Goal: Information Seeking & Learning: Learn about a topic

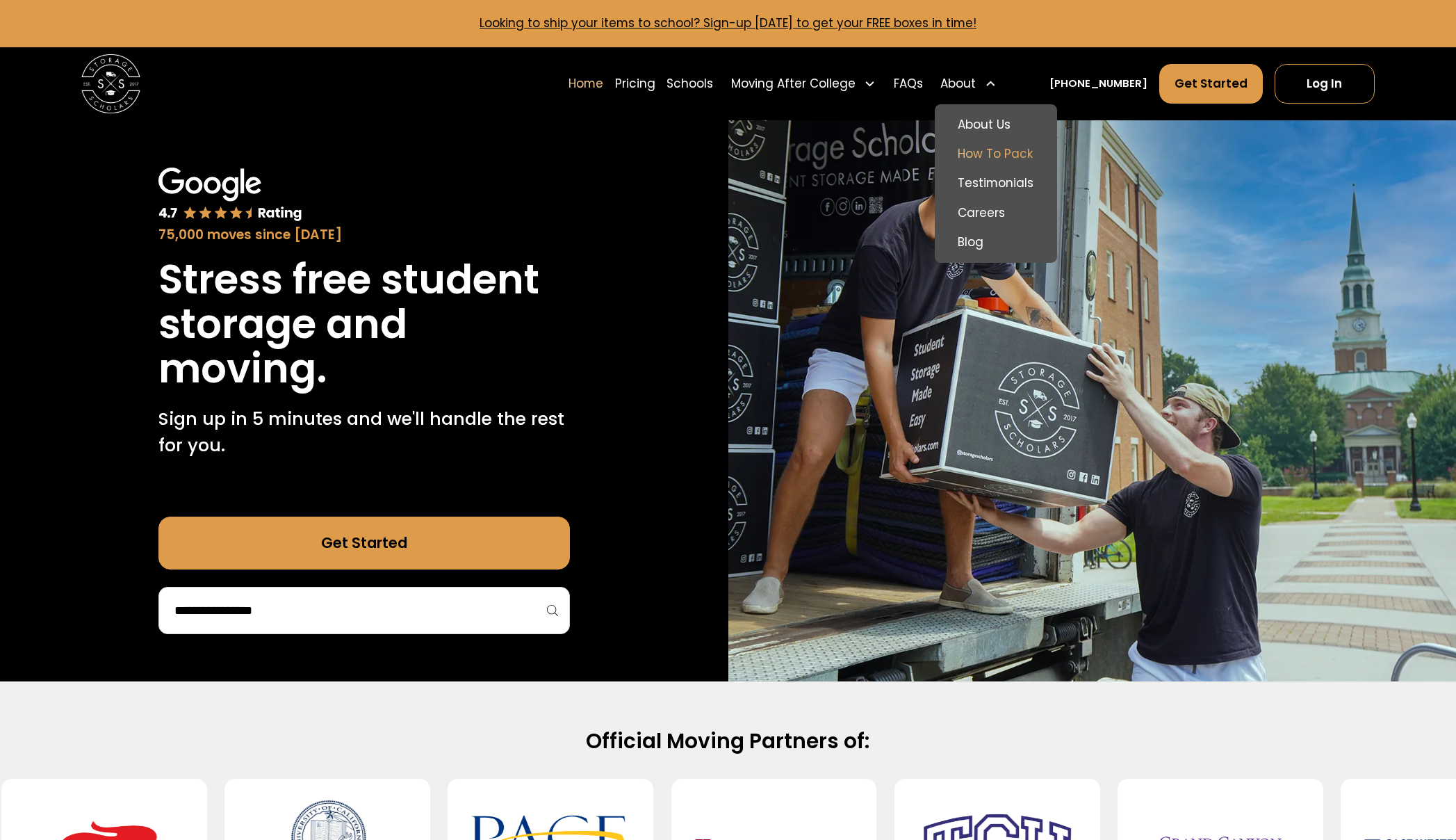
click at [1003, 153] on link "How To Pack" at bounding box center [996, 154] width 111 height 30
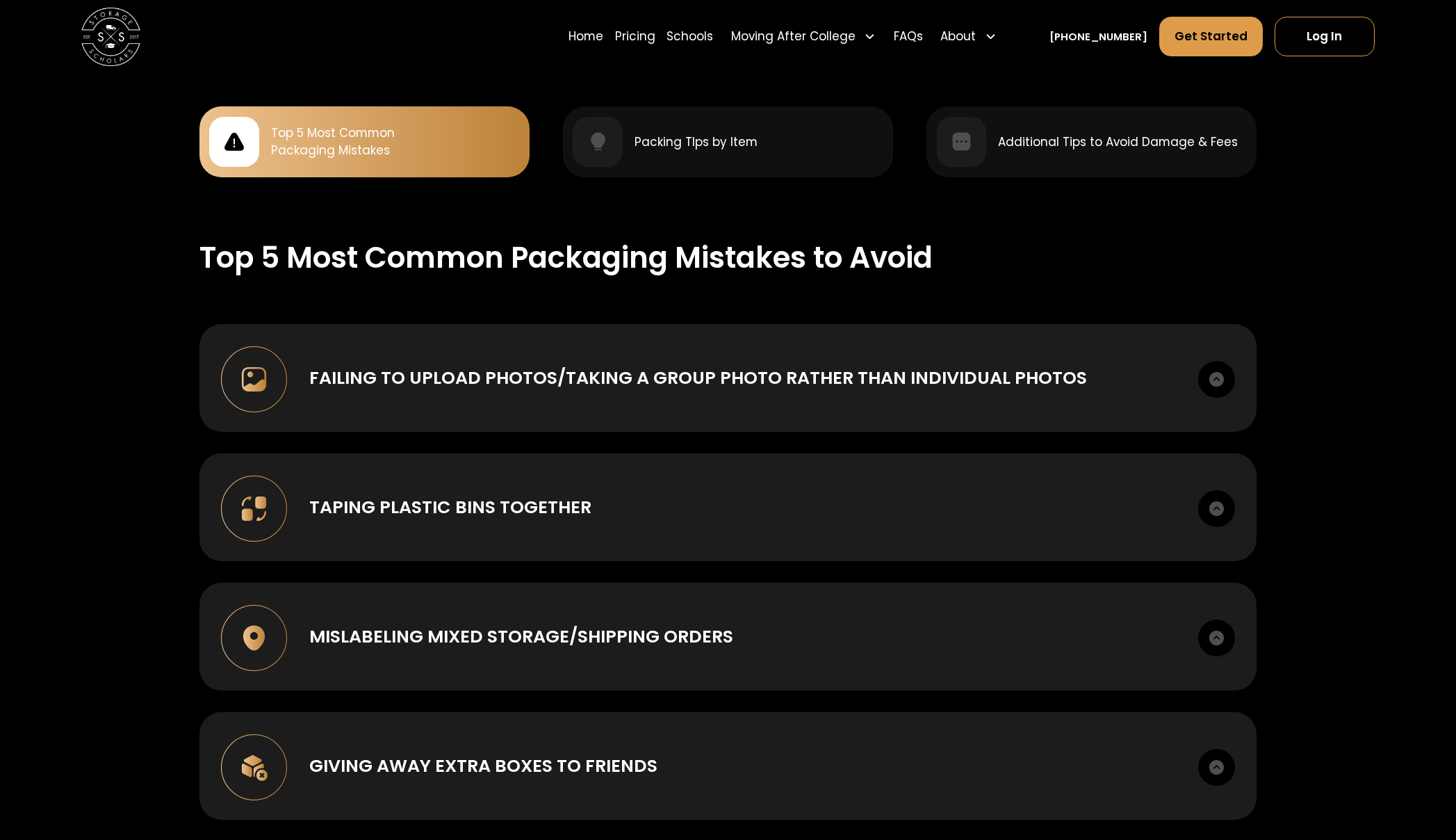
scroll to position [1390, 0]
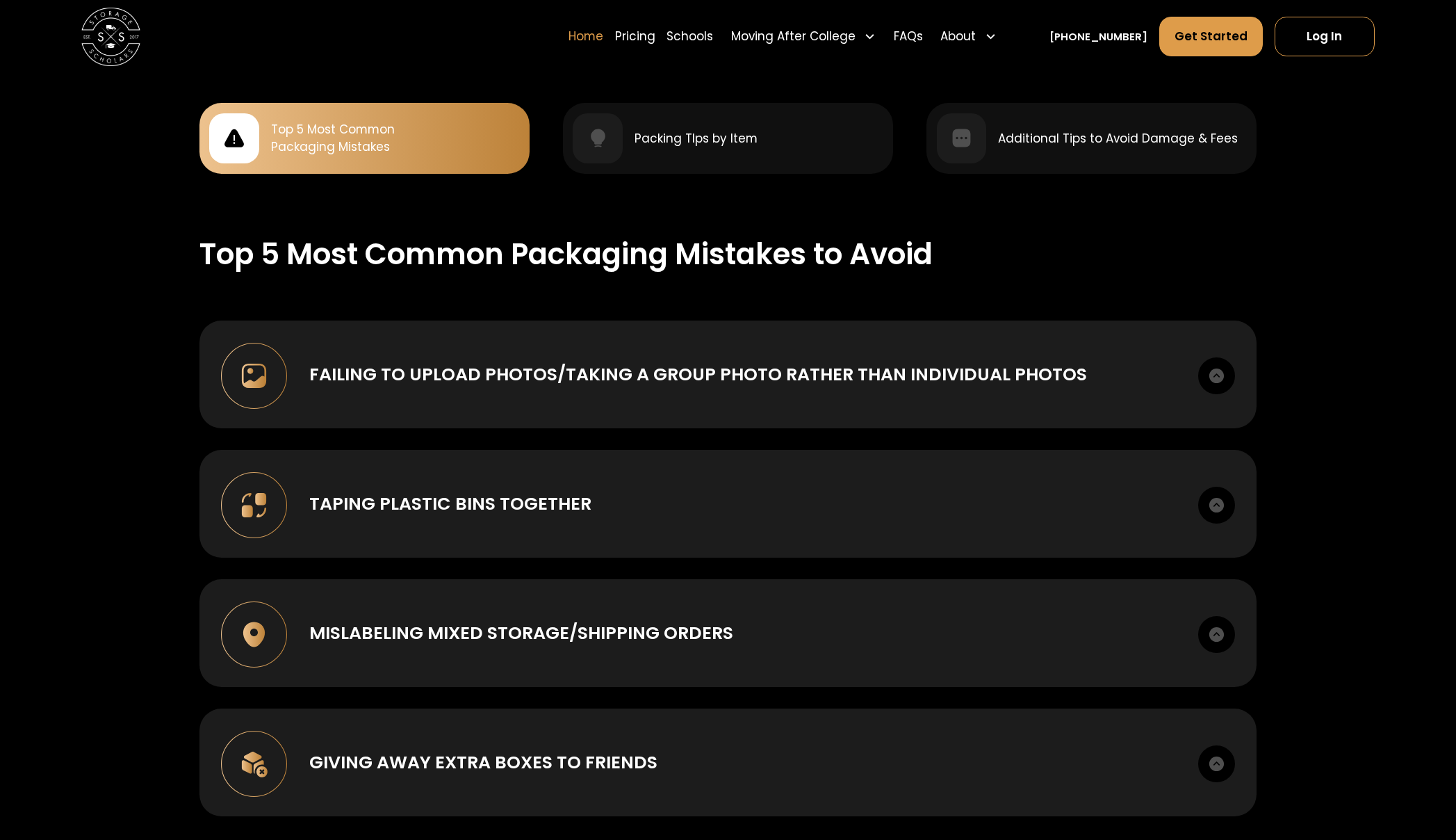
click at [603, 37] on link "Home" at bounding box center [585, 36] width 34 height 41
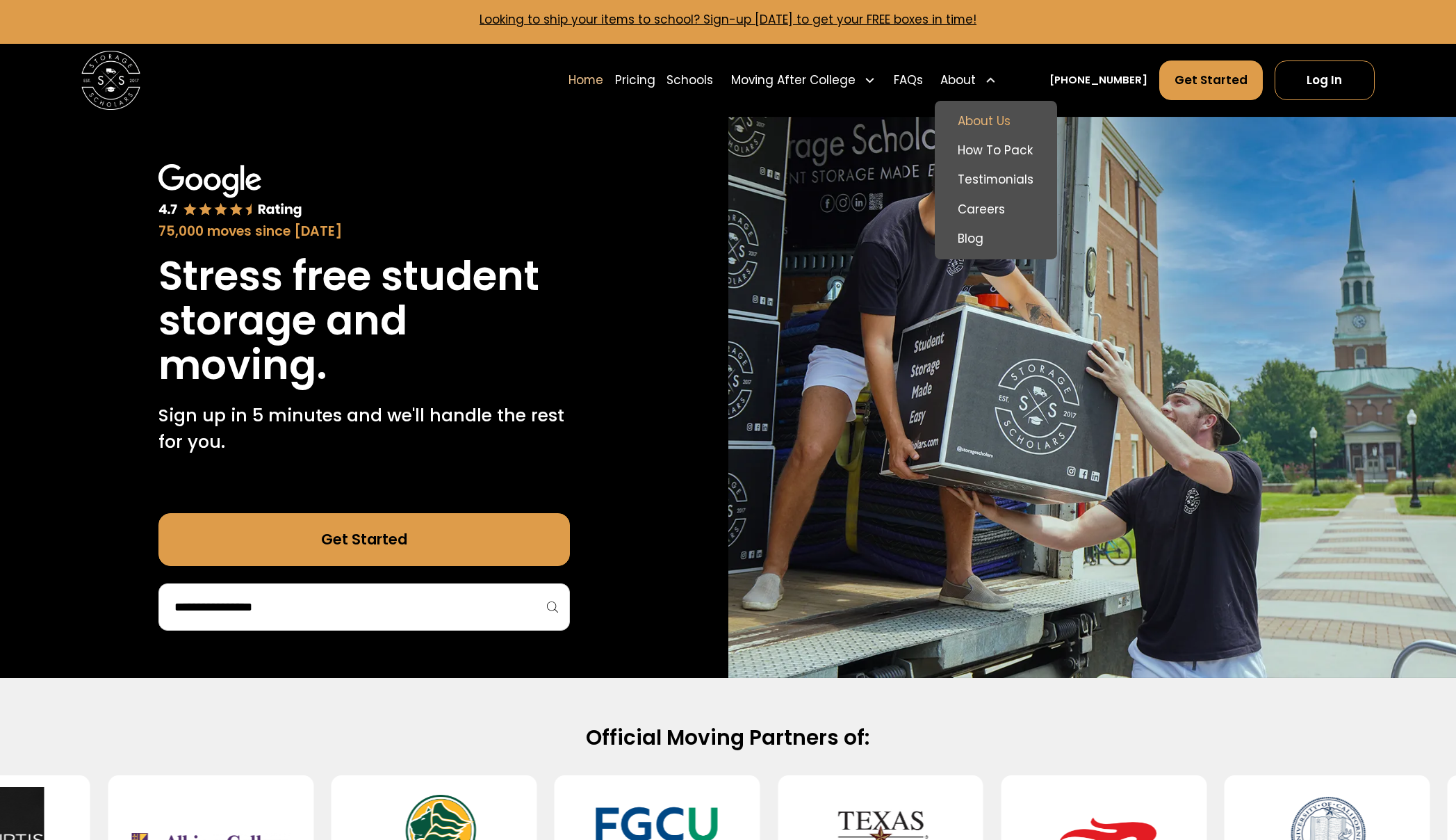
click at [1011, 126] on link "About Us" at bounding box center [996, 121] width 111 height 30
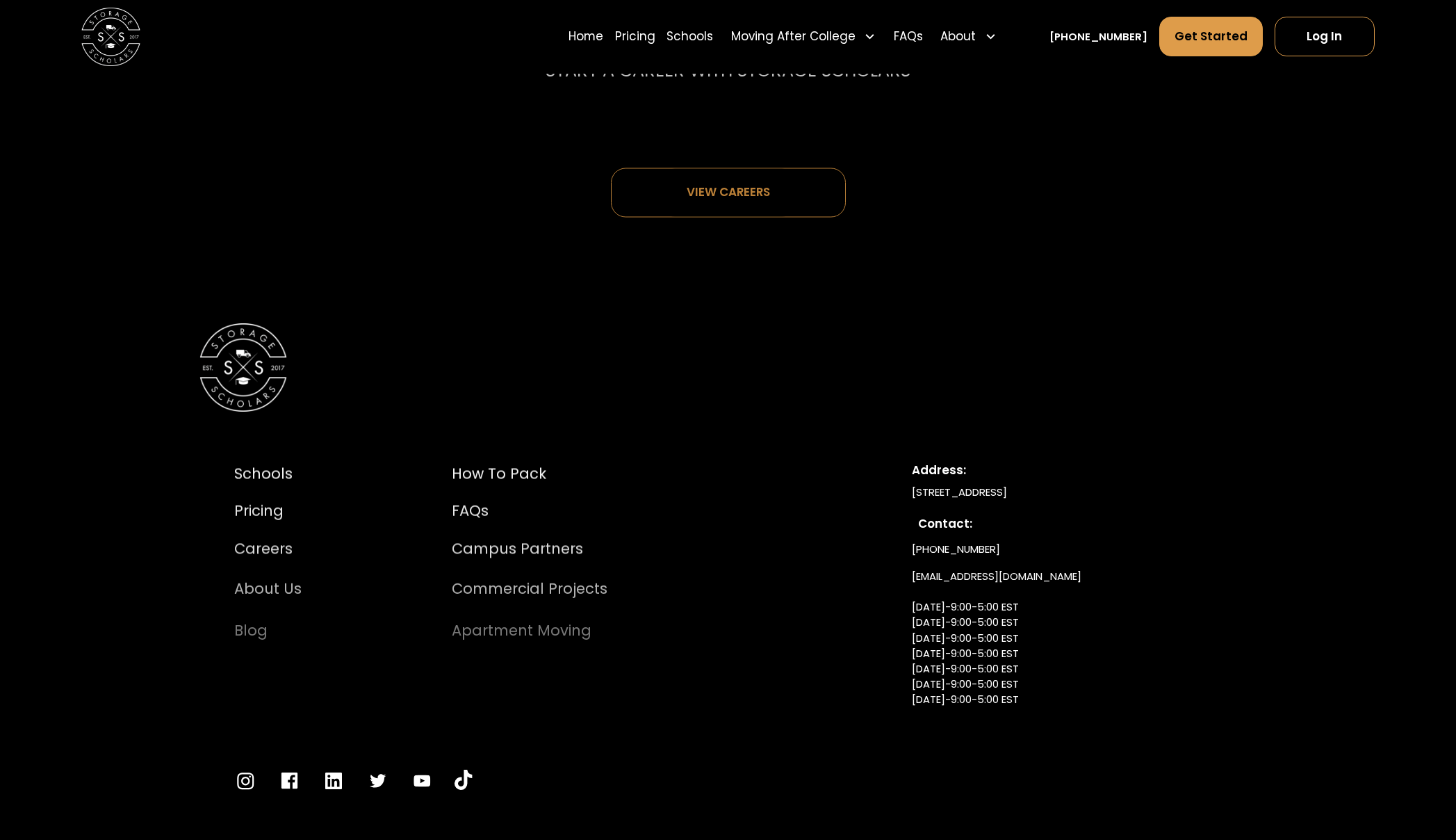
scroll to position [7987, 0]
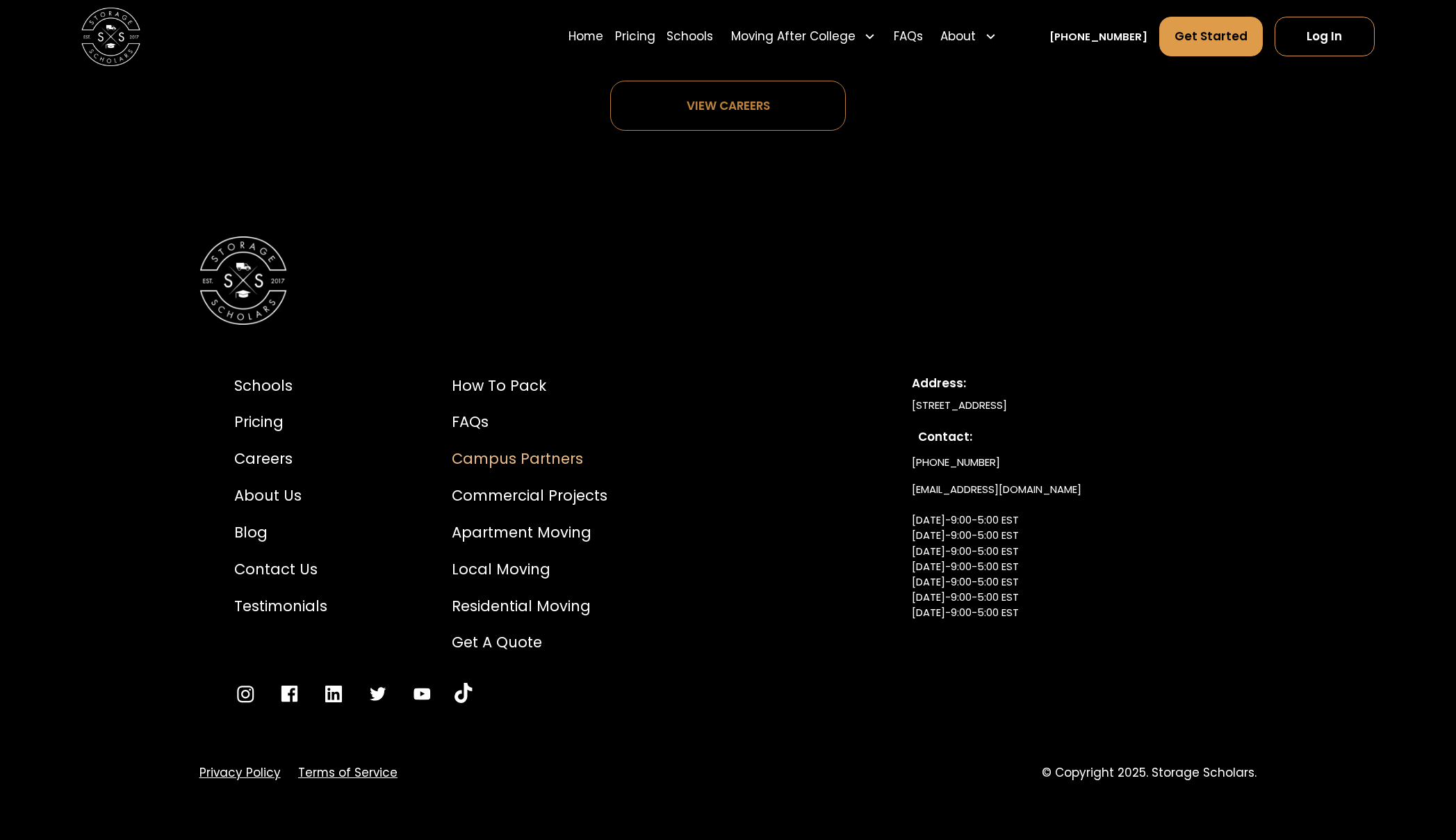
click at [497, 457] on div "Campus Partners" at bounding box center [529, 459] width 156 height 22
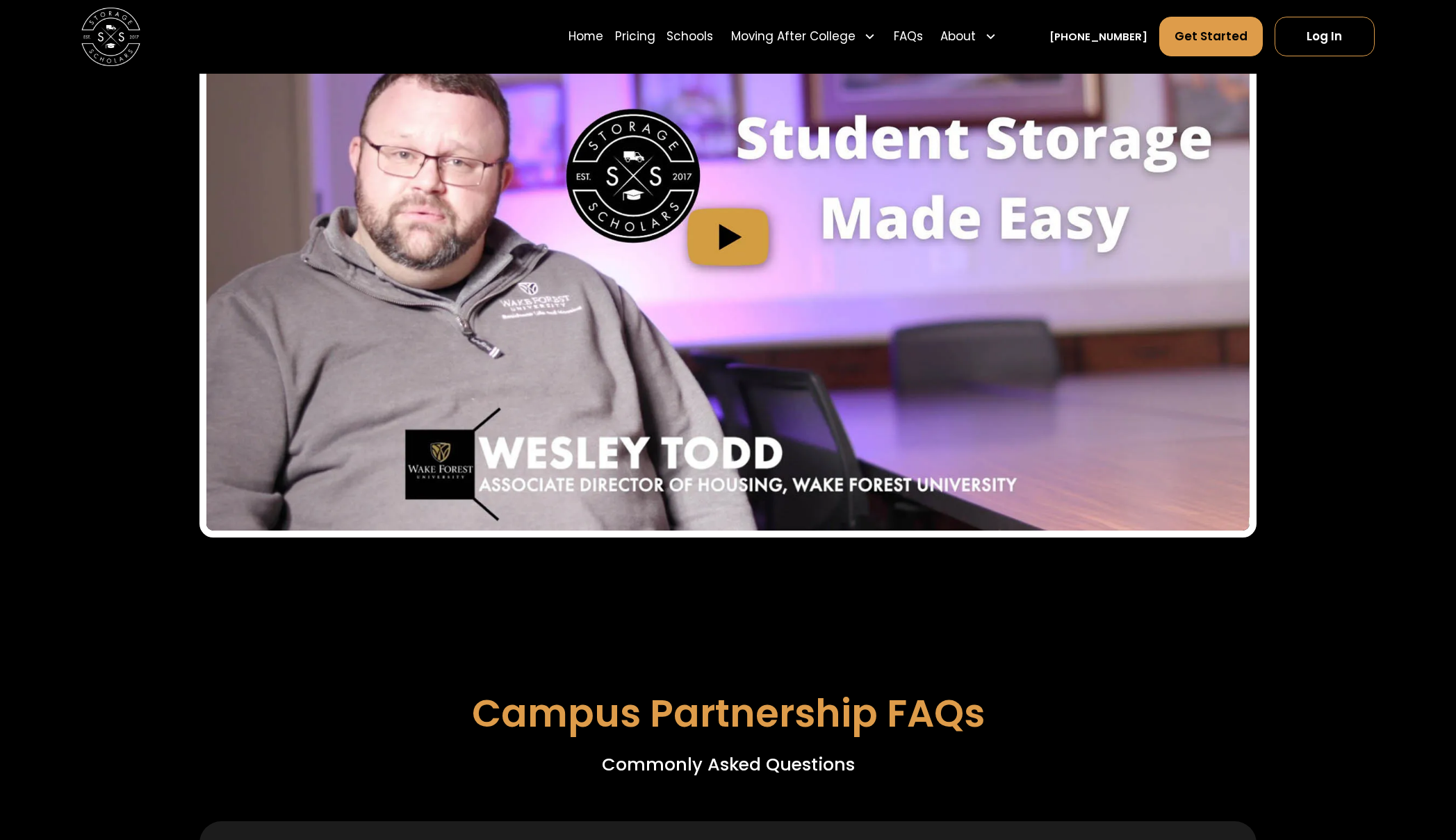
scroll to position [4498, 0]
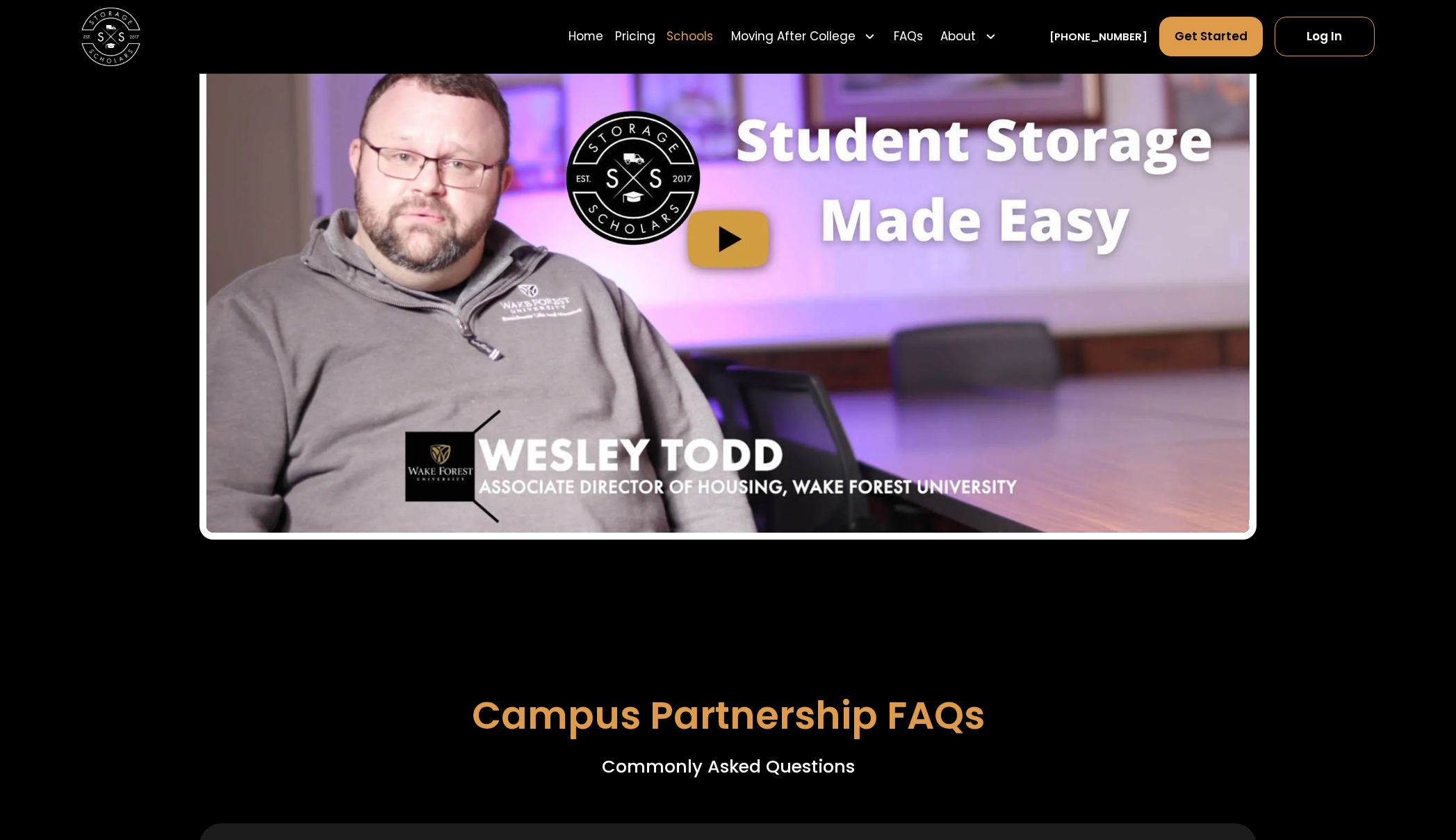
click at [713, 39] on link "Schools" at bounding box center [690, 36] width 46 height 41
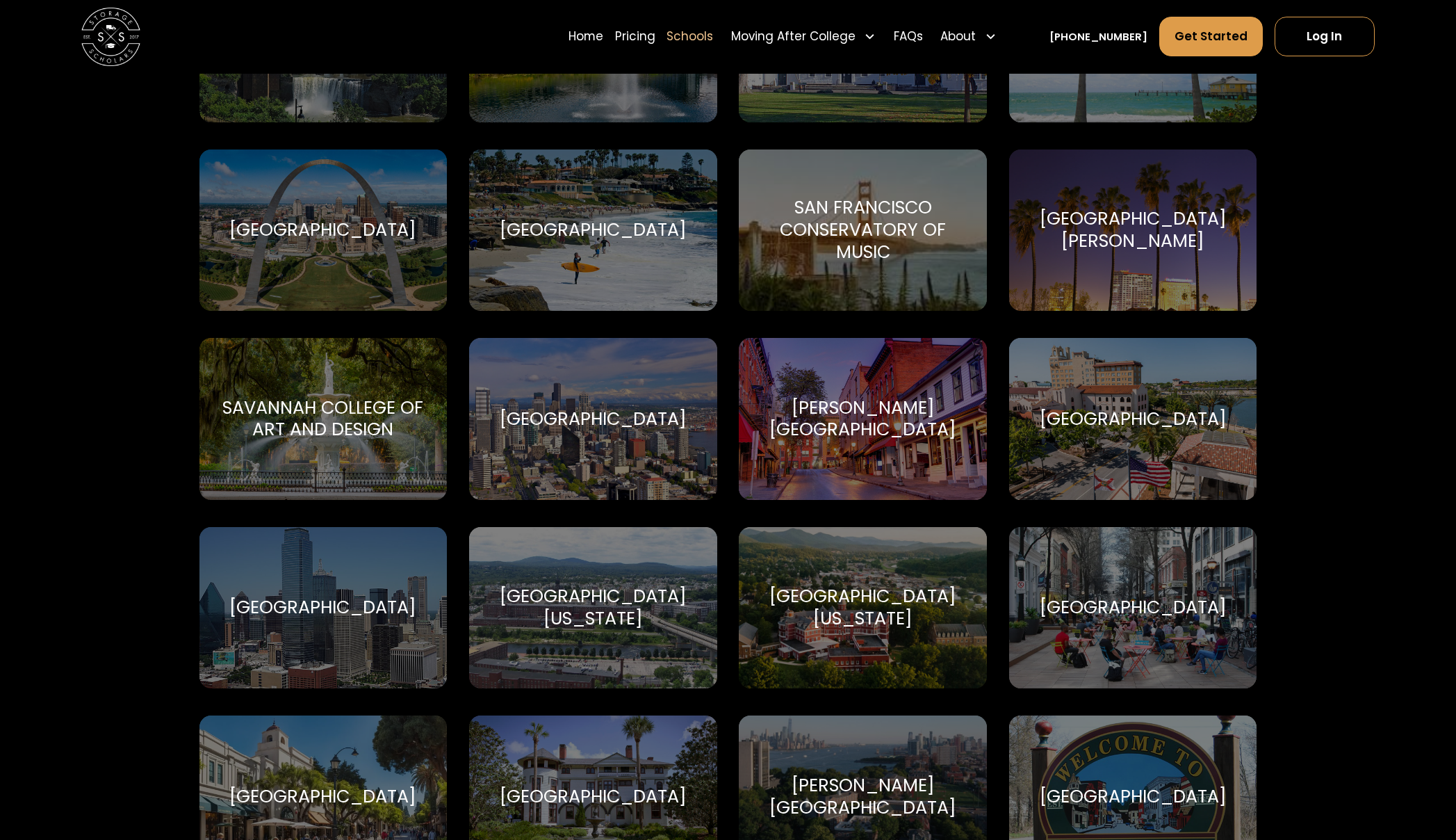
scroll to position [5115, 0]
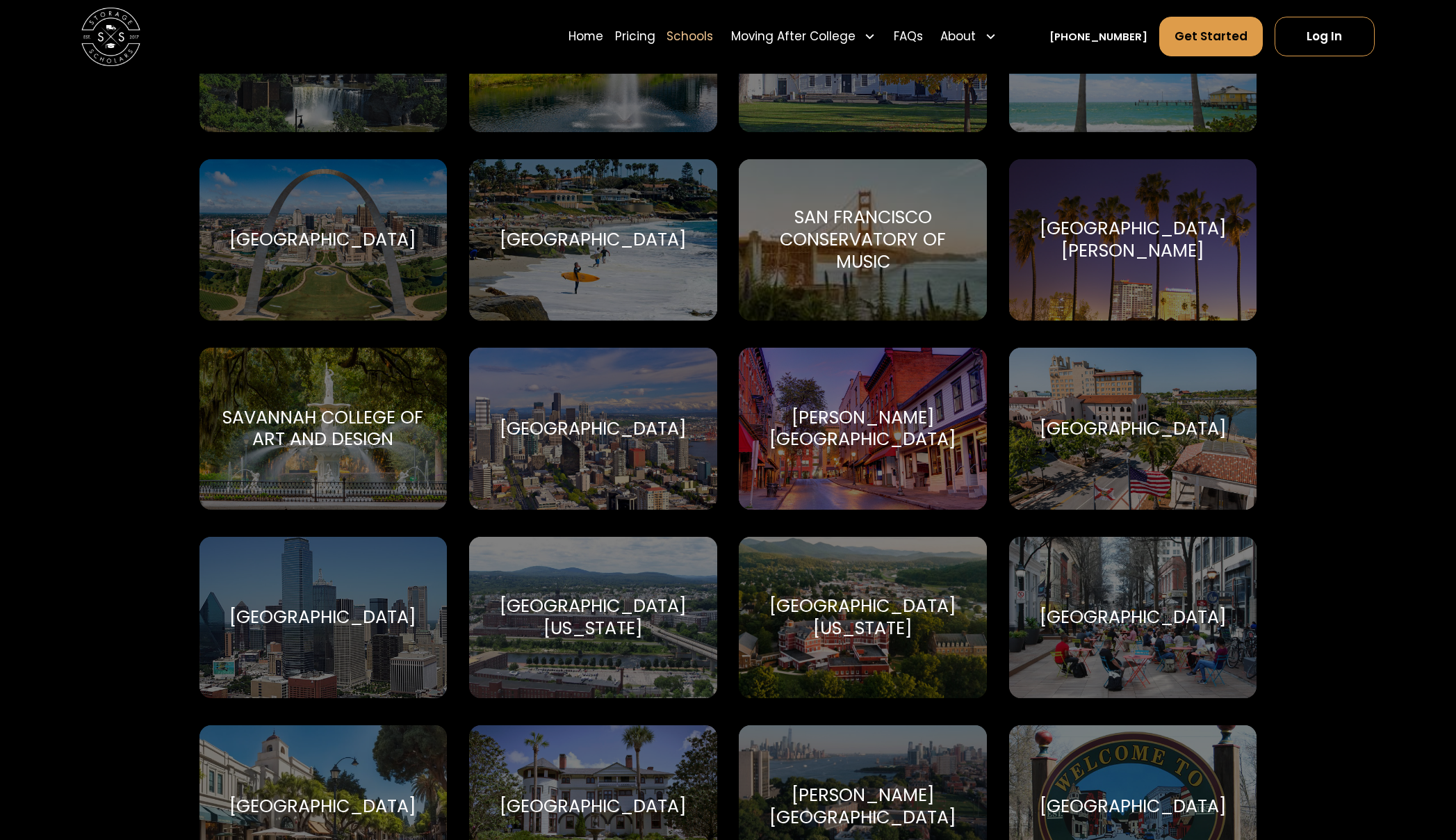
click at [1088, 282] on div "Santa Clara University Santa Clara University" at bounding box center [1133, 240] width 248 height 162
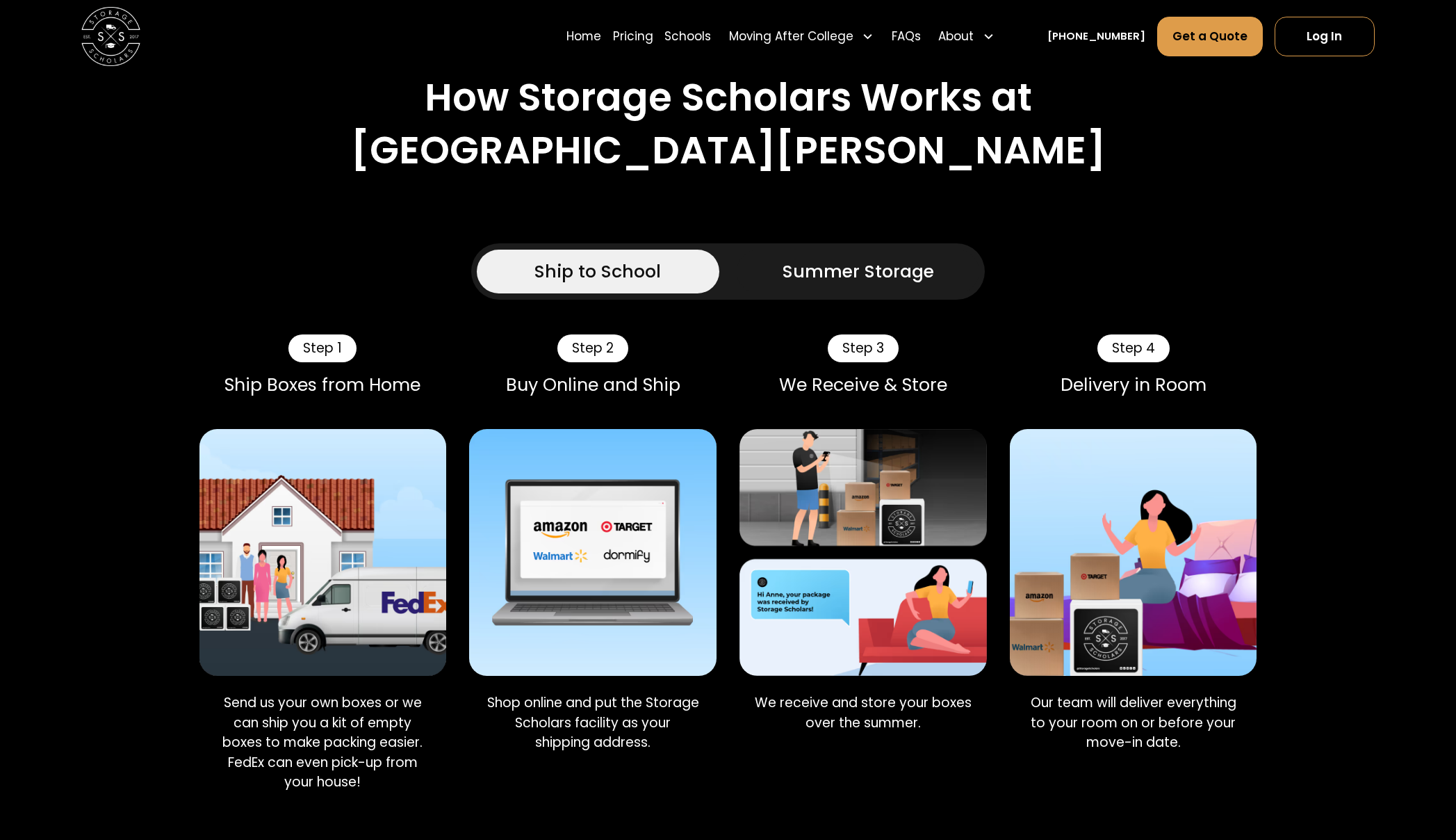
scroll to position [988, 0]
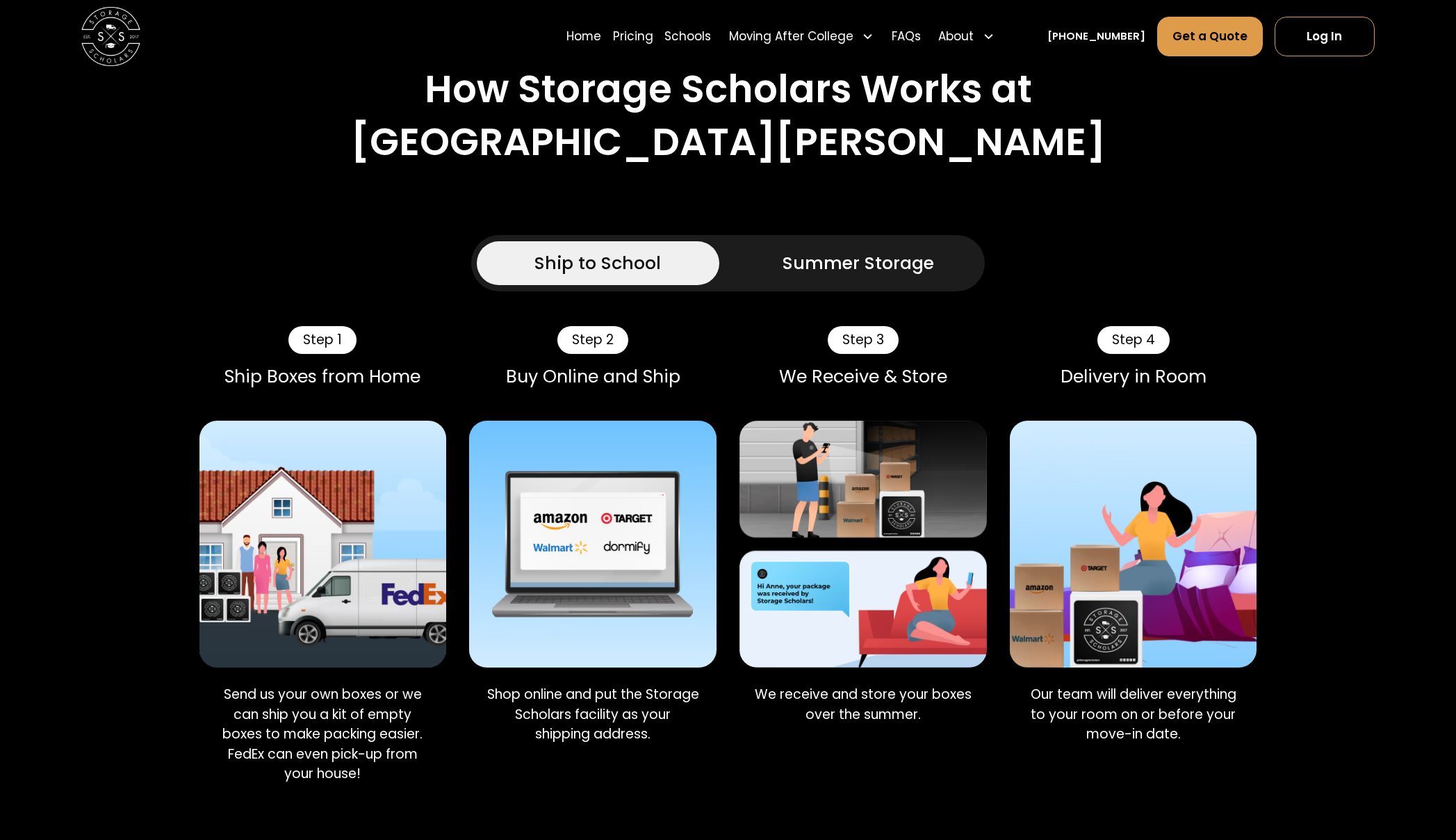
click at [790, 249] on div "Summer Storage" at bounding box center [858, 262] width 152 height 26
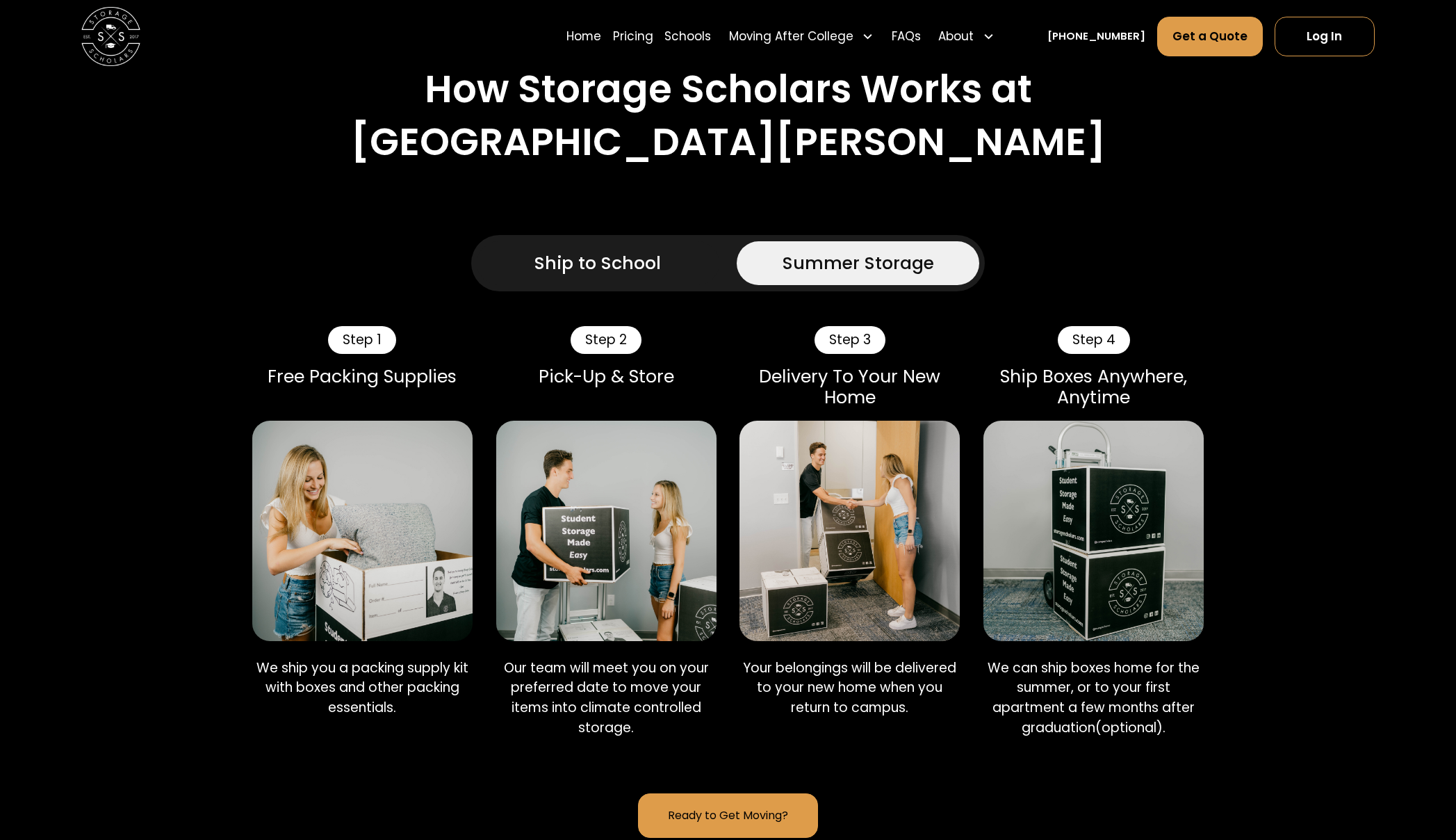
click at [615, 249] on div "Ship to School" at bounding box center [598, 262] width 126 height 26
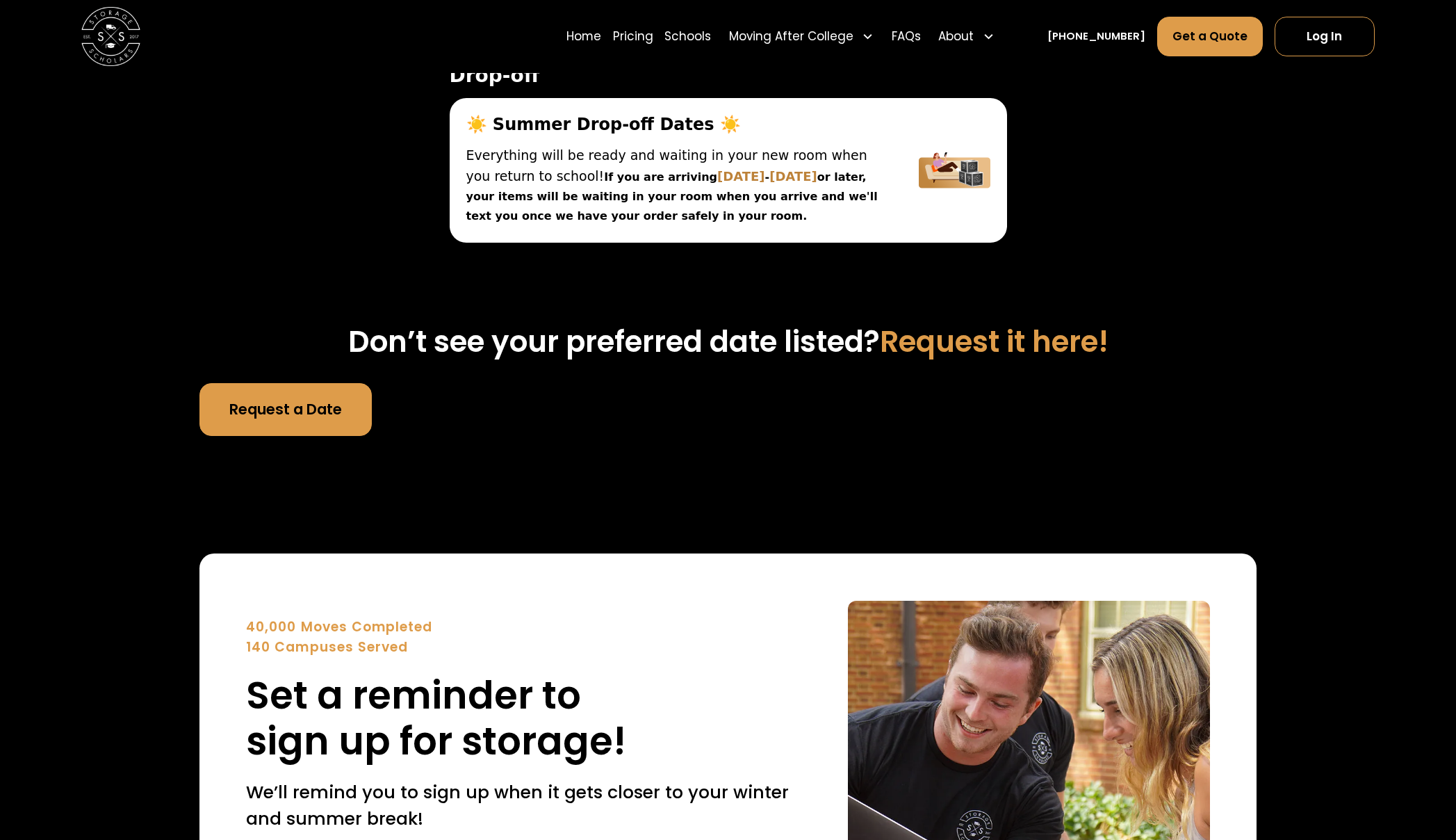
scroll to position [5069, 0]
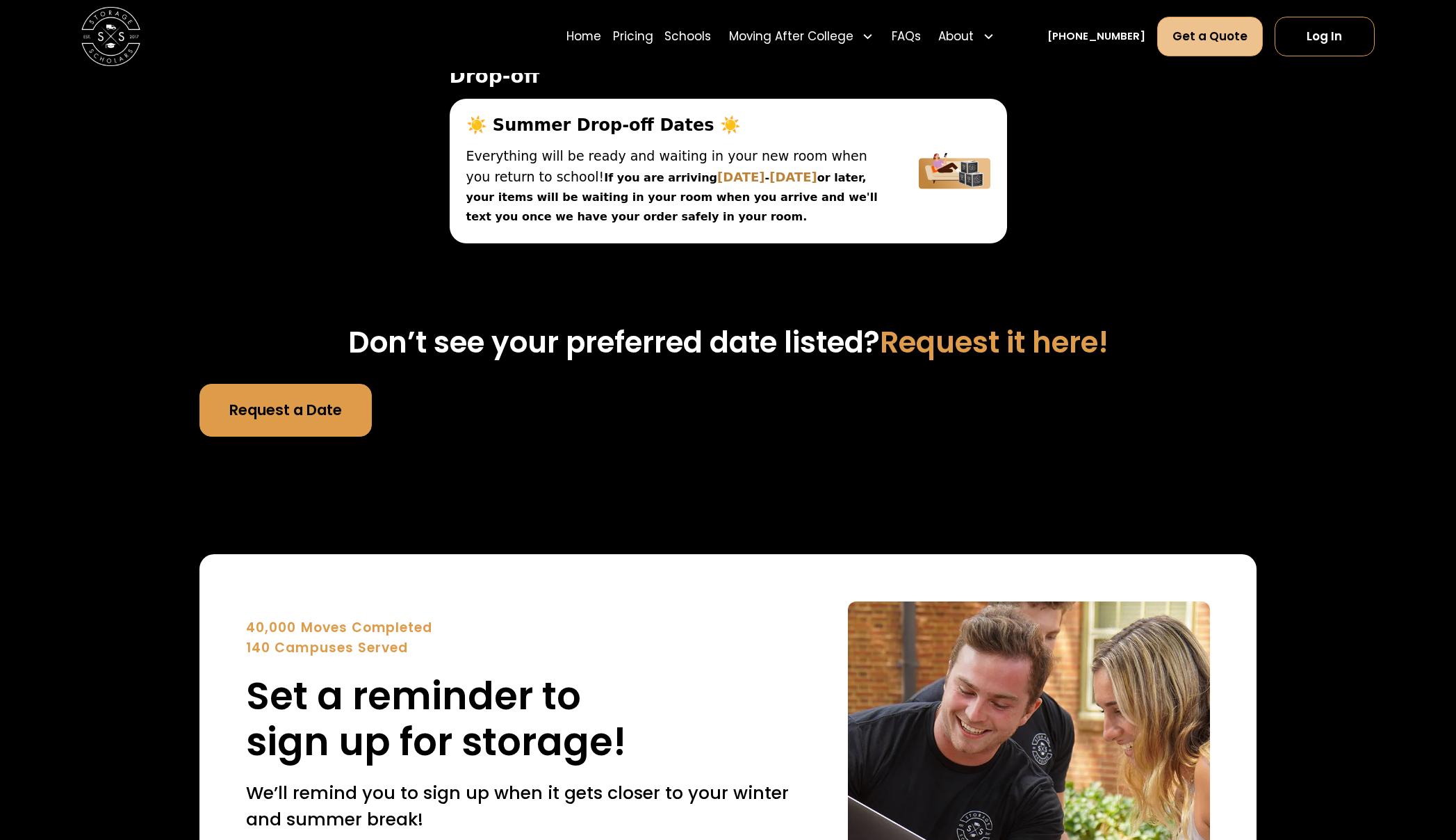
click at [1216, 47] on link "Get a Quote" at bounding box center [1210, 37] width 105 height 40
